Goal: Information Seeking & Learning: Learn about a topic

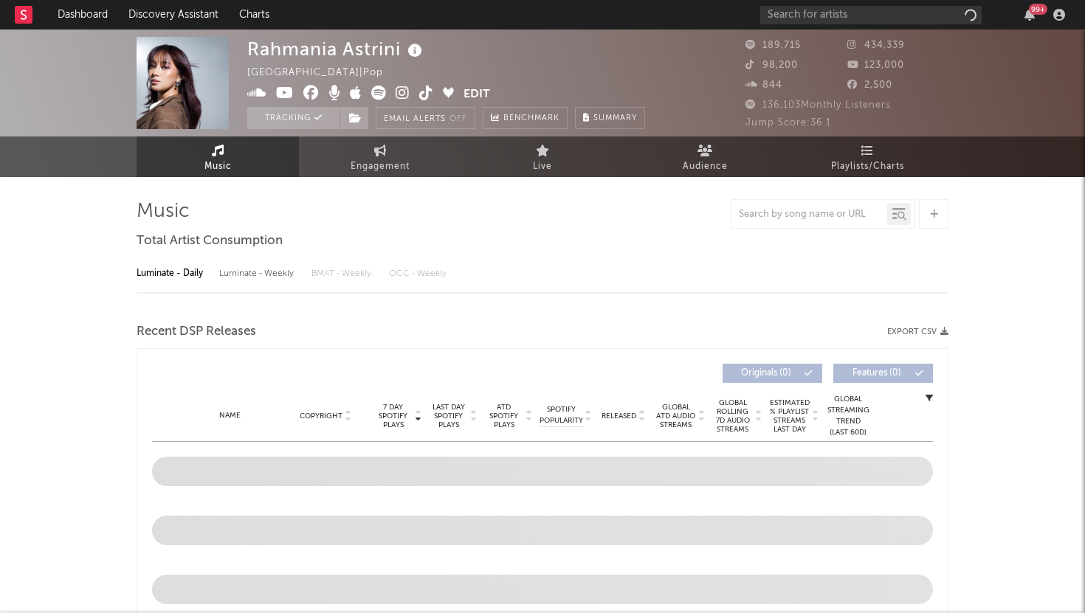
select select "6m"
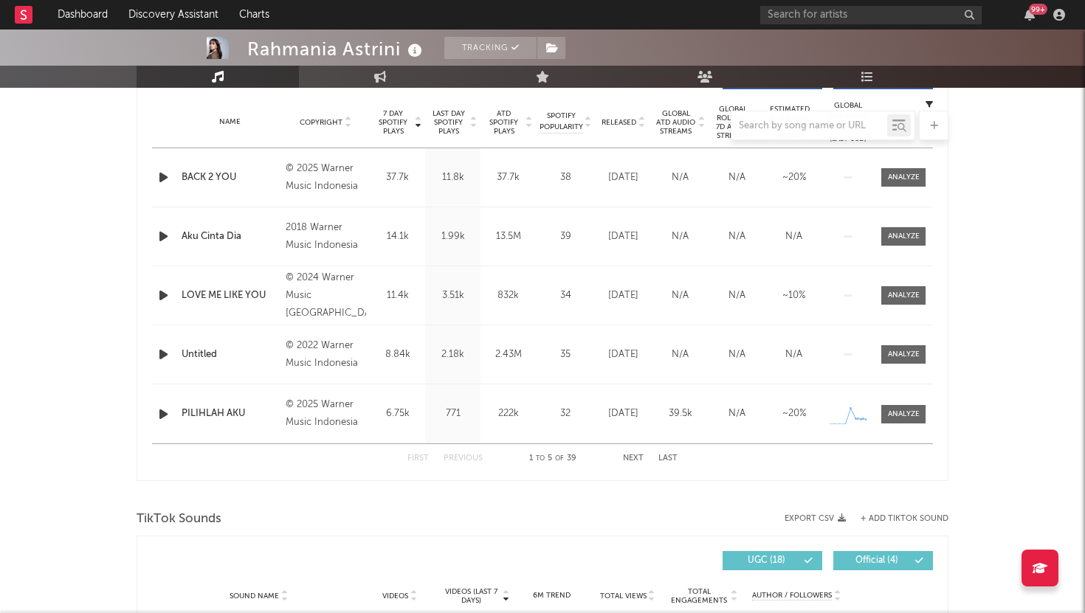
scroll to position [537, 0]
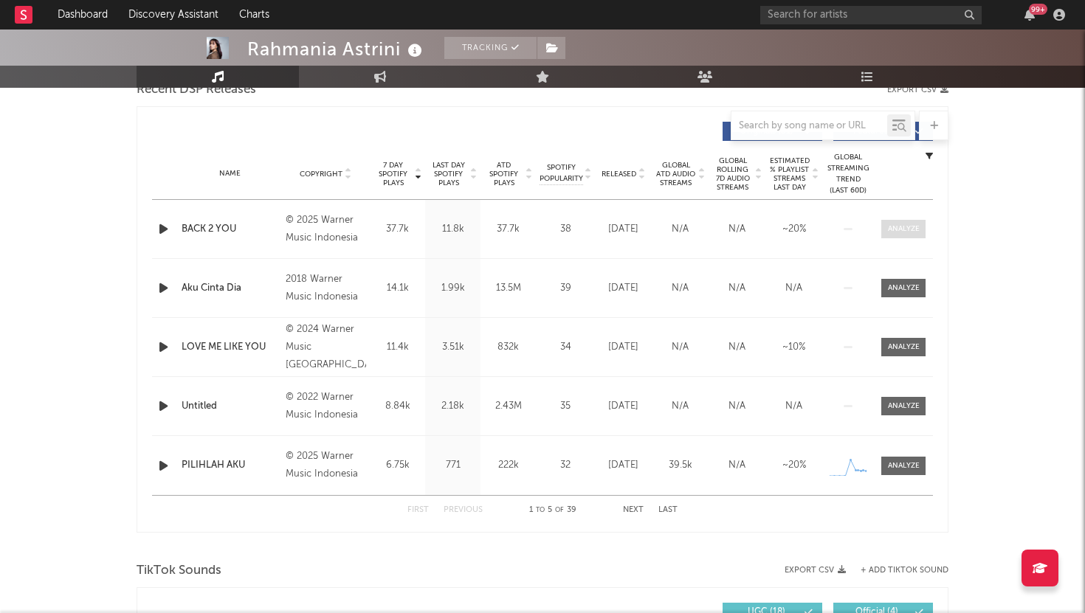
click at [895, 220] on span at bounding box center [903, 229] width 44 height 18
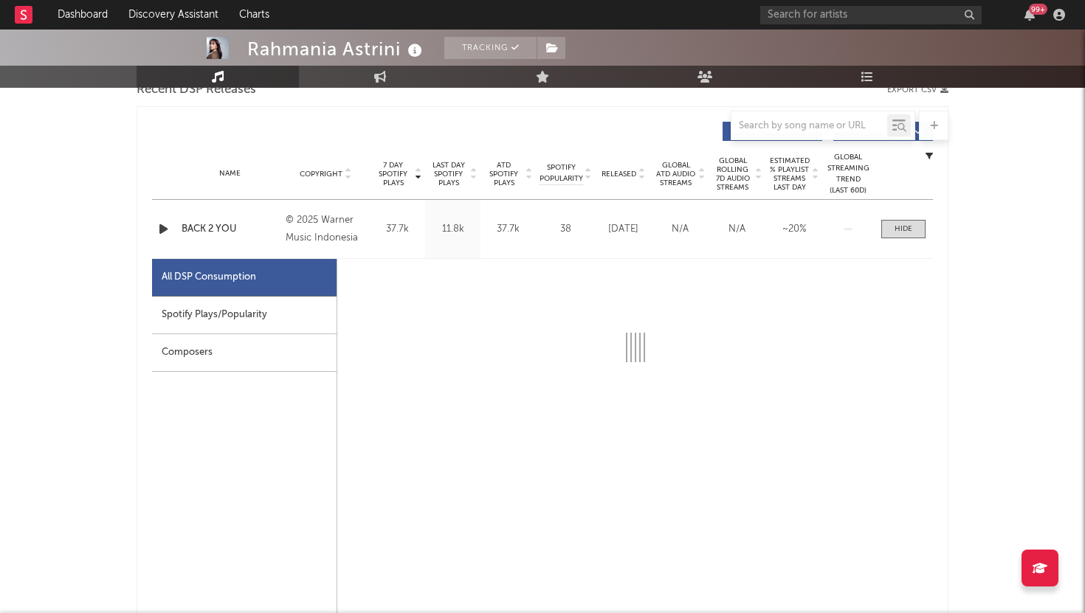
click at [213, 310] on div "Spotify Plays/Popularity" at bounding box center [244, 316] width 185 height 38
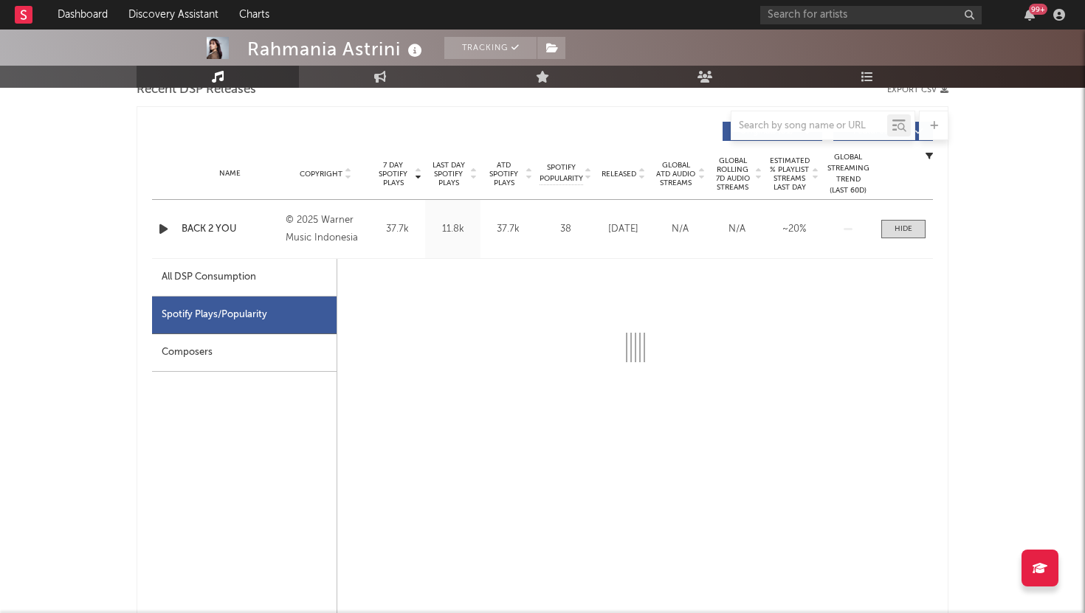
select select "1w"
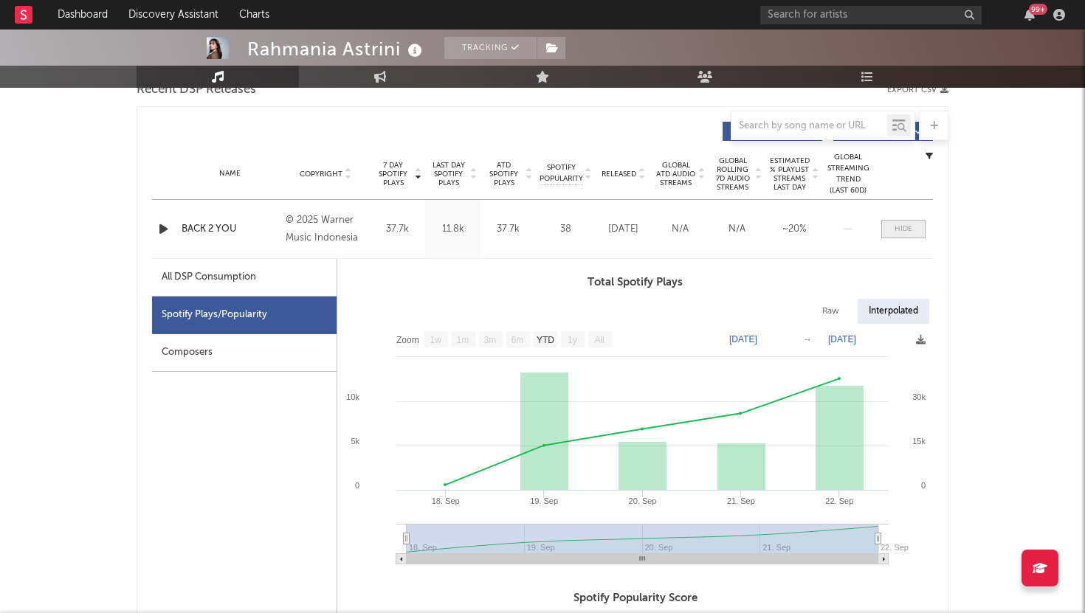
click at [917, 233] on span at bounding box center [903, 229] width 44 height 18
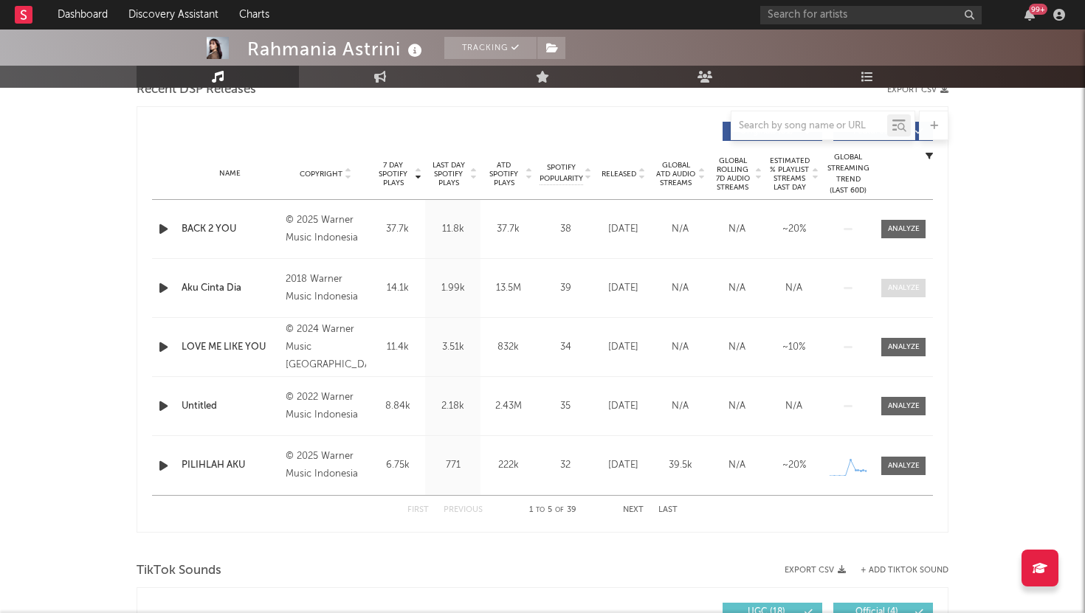
click at [913, 286] on div at bounding box center [904, 288] width 32 height 11
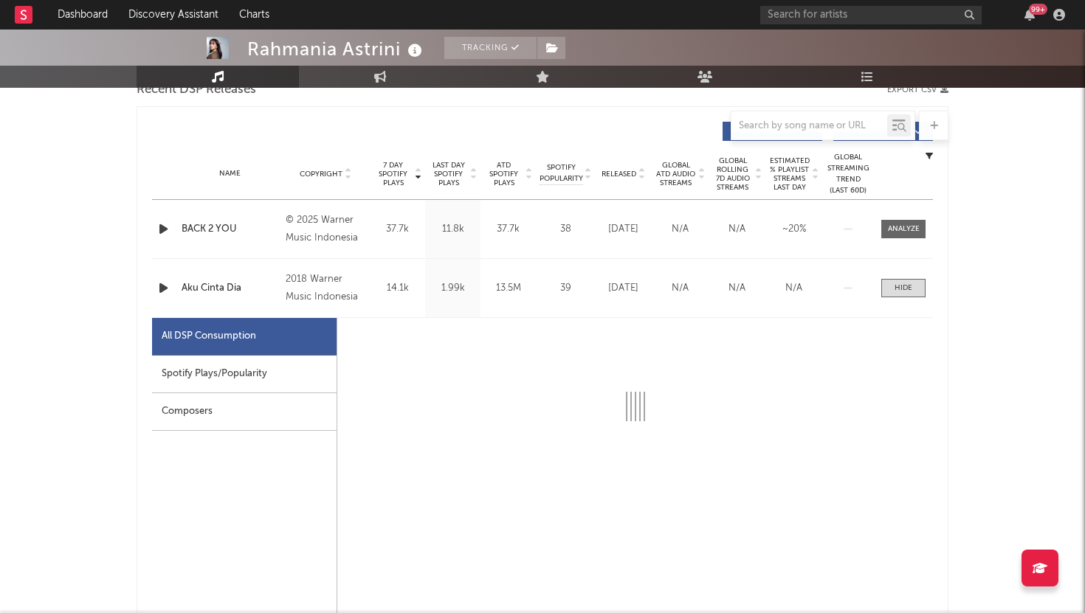
select select "1w"
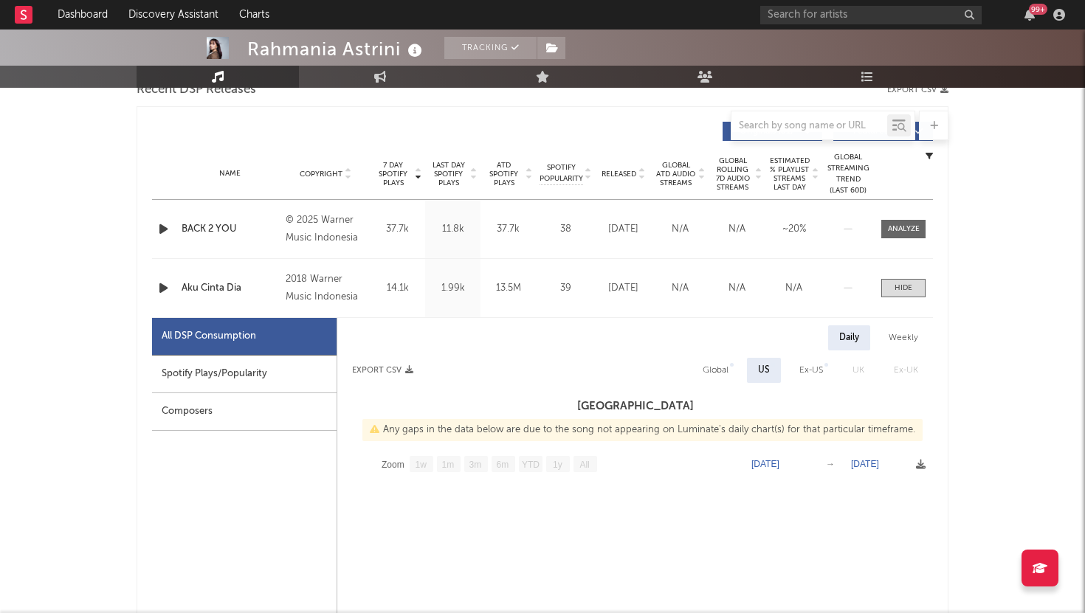
click at [293, 363] on div "Spotify Plays/Popularity" at bounding box center [244, 375] width 185 height 38
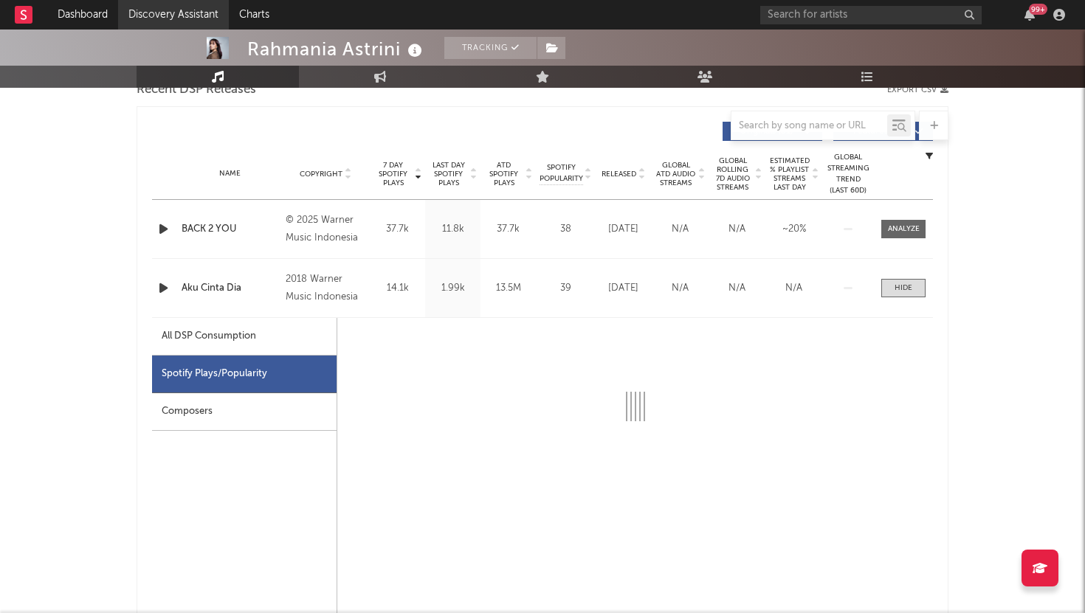
select select "6m"
select select "1w"
